Goal: Transaction & Acquisition: Book appointment/travel/reservation

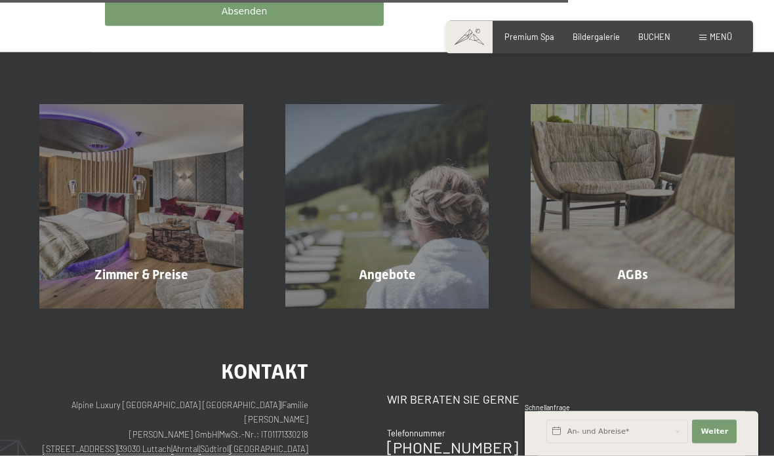
scroll to position [791, 0]
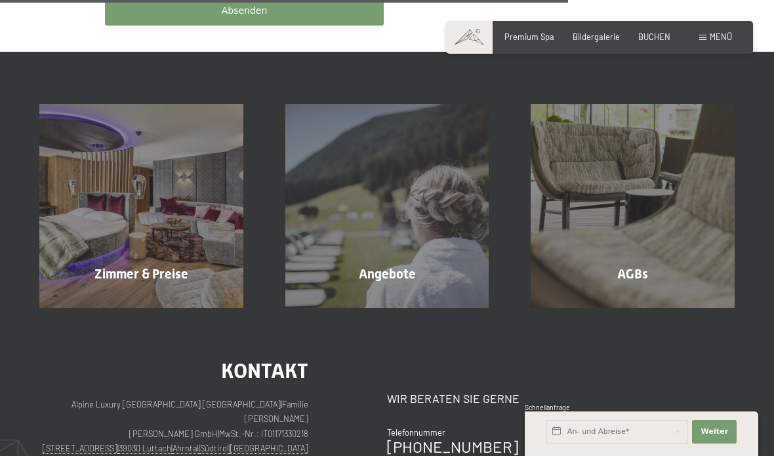
click at [389, 260] on div "Angebote Mehr erfahren" at bounding box center [387, 206] width 246 height 204
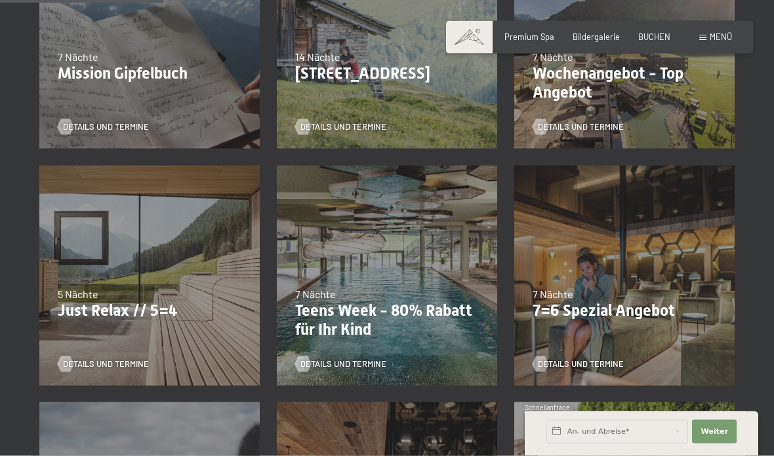
scroll to position [423, 0]
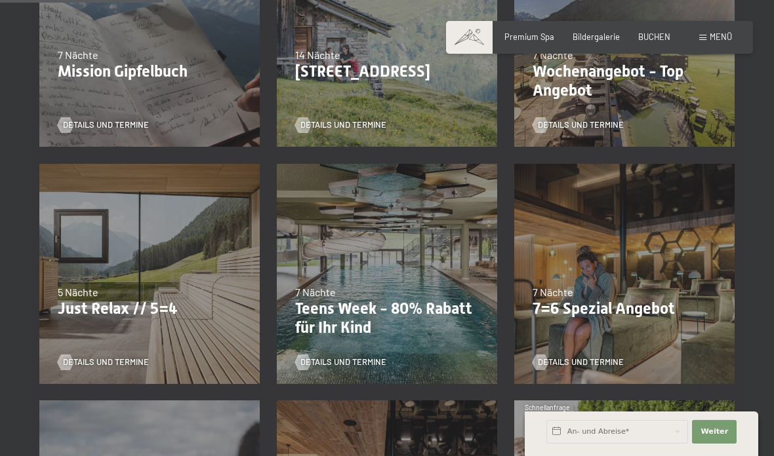
click at [624, 307] on p "7=6 Spezial Angebot" at bounding box center [624, 309] width 184 height 19
click at [586, 359] on span "Details und Termine" at bounding box center [581, 363] width 86 height 12
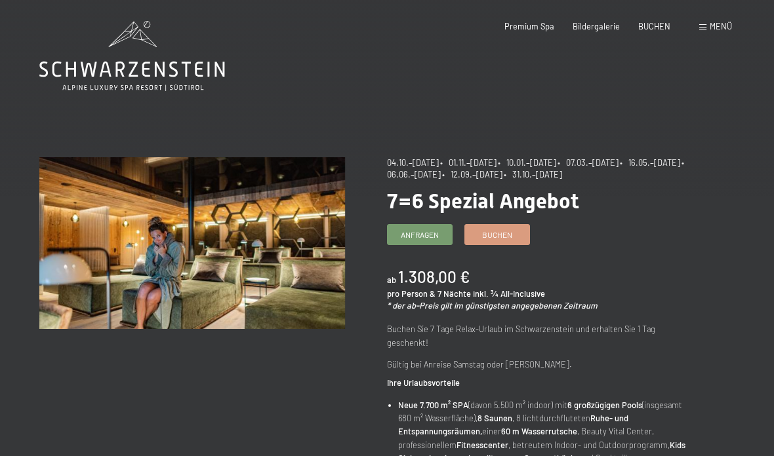
click at [503, 232] on span "Buchen" at bounding box center [497, 235] width 30 height 11
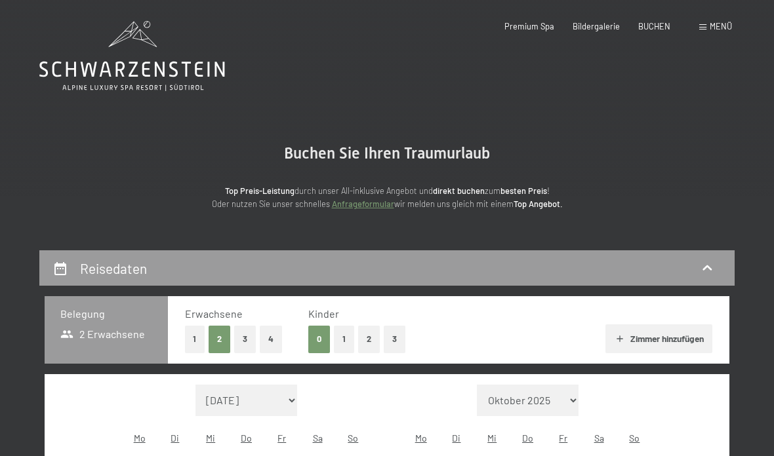
select select "2025-10-01"
select select "2025-11-01"
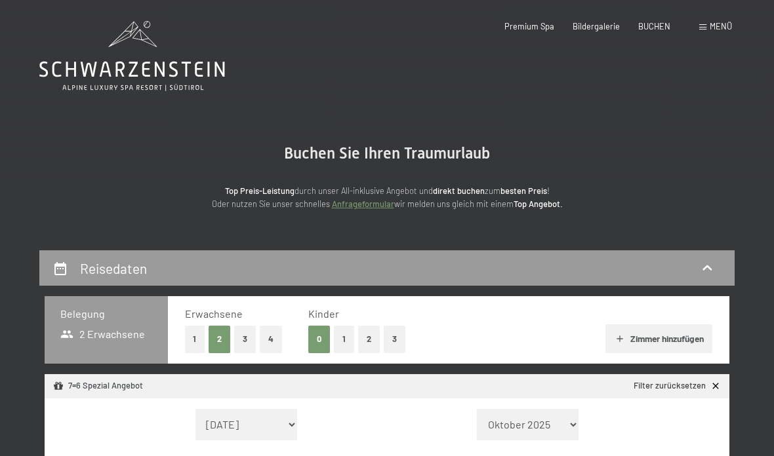
select select "2025-10-01"
select select "2025-11-01"
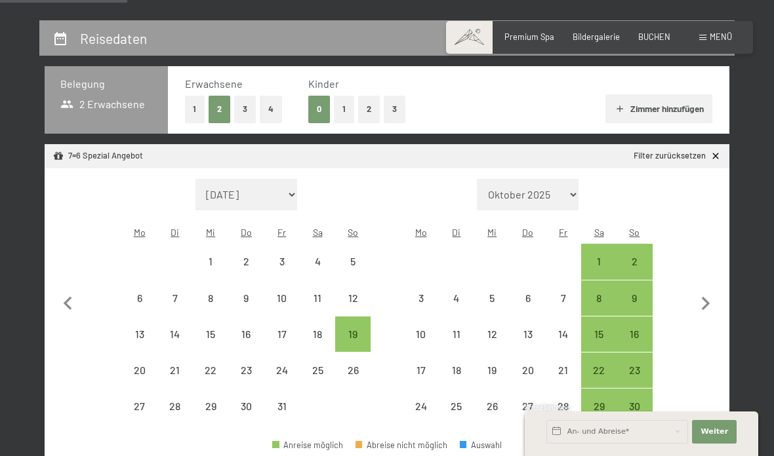
scroll to position [231, 0]
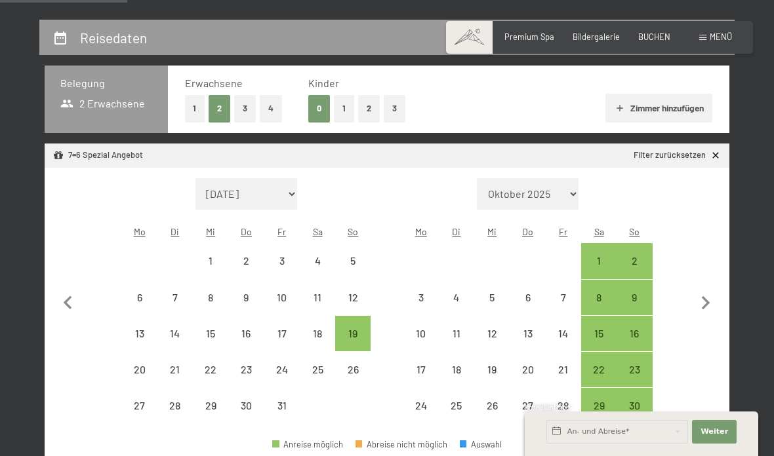
click at [641, 292] on div "9" at bounding box center [634, 308] width 33 height 33
select select "2025-10-01"
select select "2025-11-01"
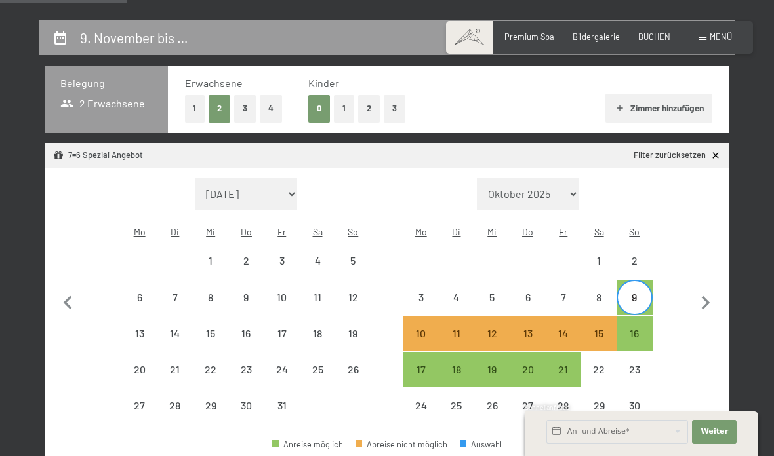
click at [610, 329] on div "15" at bounding box center [598, 345] width 33 height 33
select select "2025-10-01"
select select "2025-11-01"
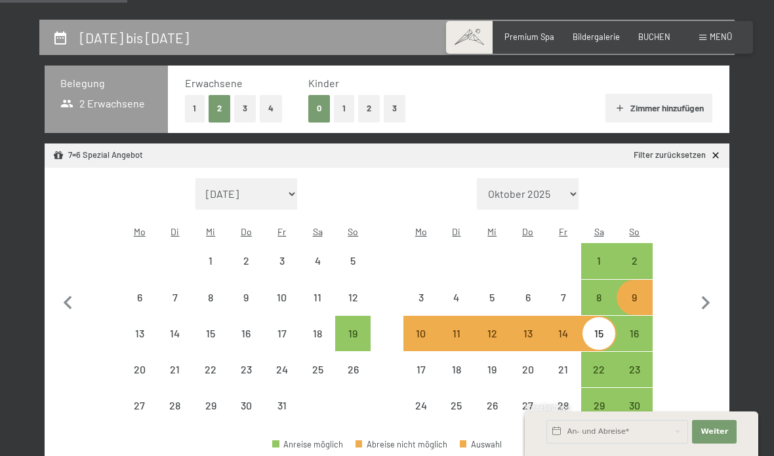
select select "2025-10-01"
select select "2025-11-01"
click at [641, 292] on div "9" at bounding box center [634, 308] width 33 height 33
select select "2025-10-01"
select select "2025-11-01"
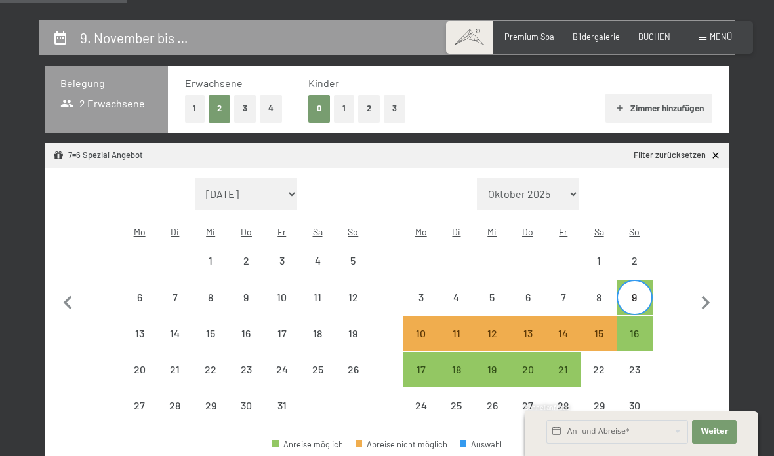
click at [641, 329] on div "16" at bounding box center [634, 345] width 33 height 33
select select "2025-10-01"
select select "2025-11-01"
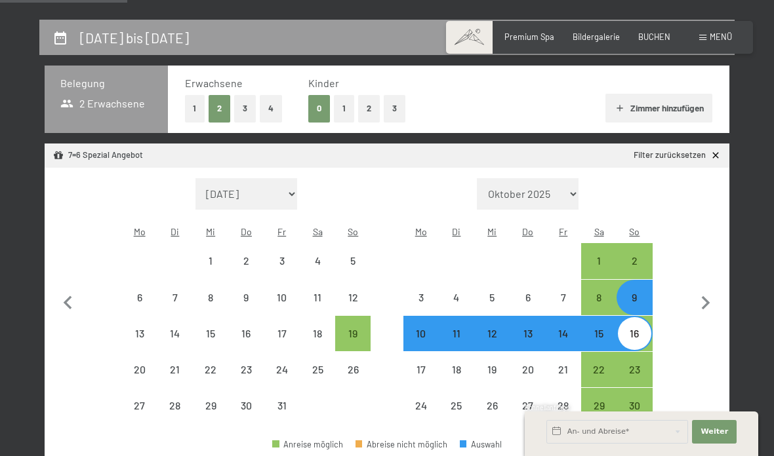
select select "2025-10-01"
select select "2025-11-01"
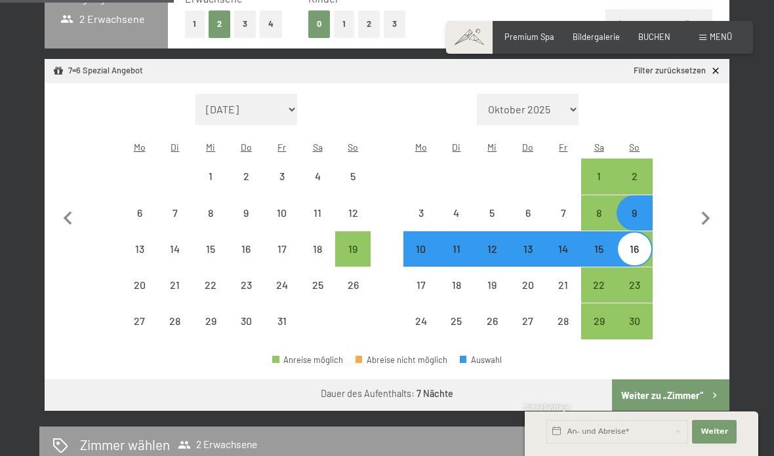
click at [664, 380] on button "Weiter zu „Zimmer“" at bounding box center [670, 395] width 117 height 31
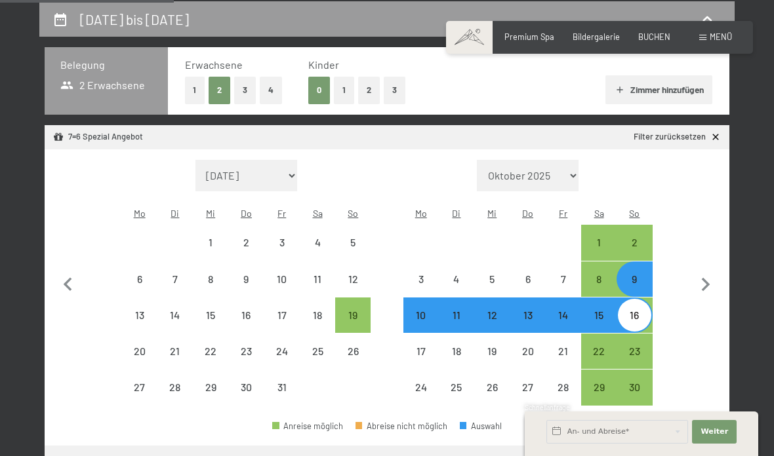
select select "2025-10-01"
select select "2025-11-01"
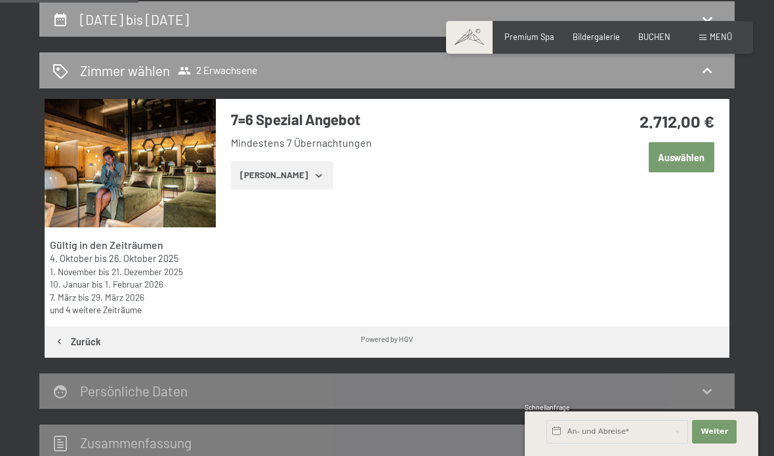
click at [312, 175] on button "Zeige Zimmer" at bounding box center [282, 175] width 102 height 29
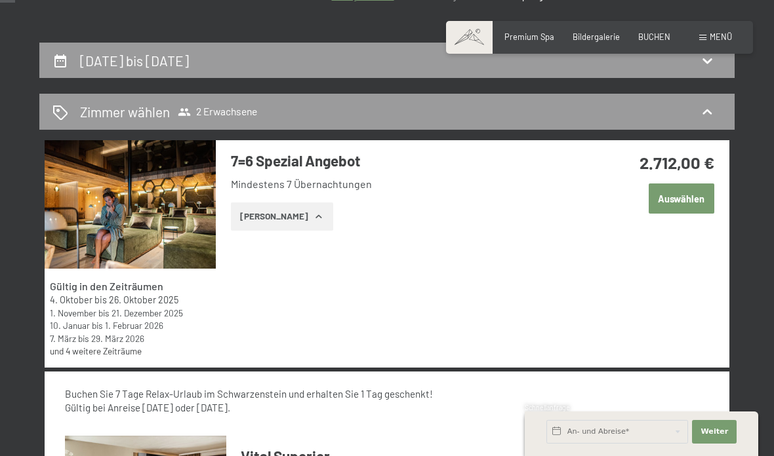
scroll to position [0, 0]
